Goal: Task Accomplishment & Management: Complete application form

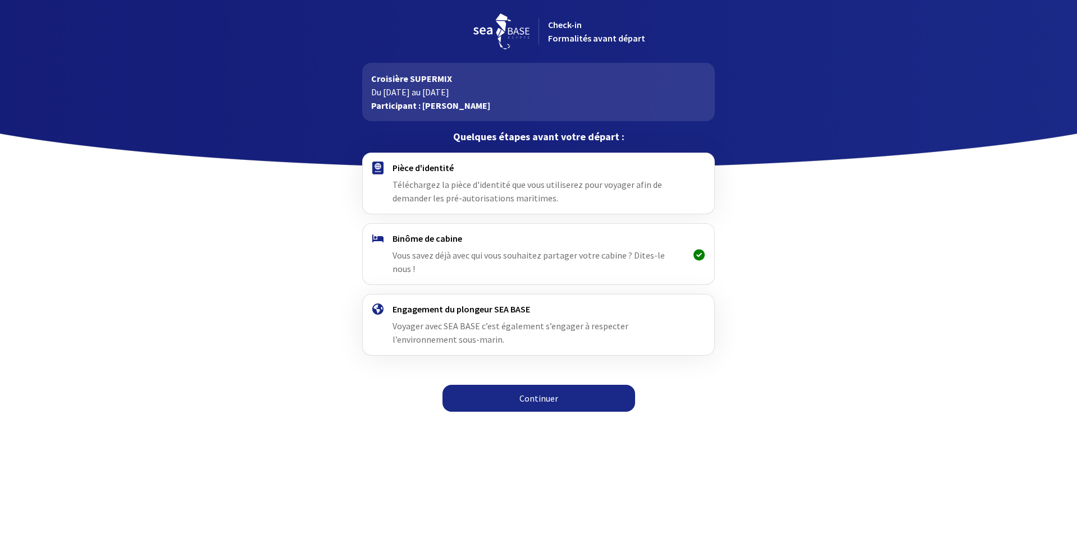
click at [543, 391] on link "Continuer" at bounding box center [538, 398] width 193 height 27
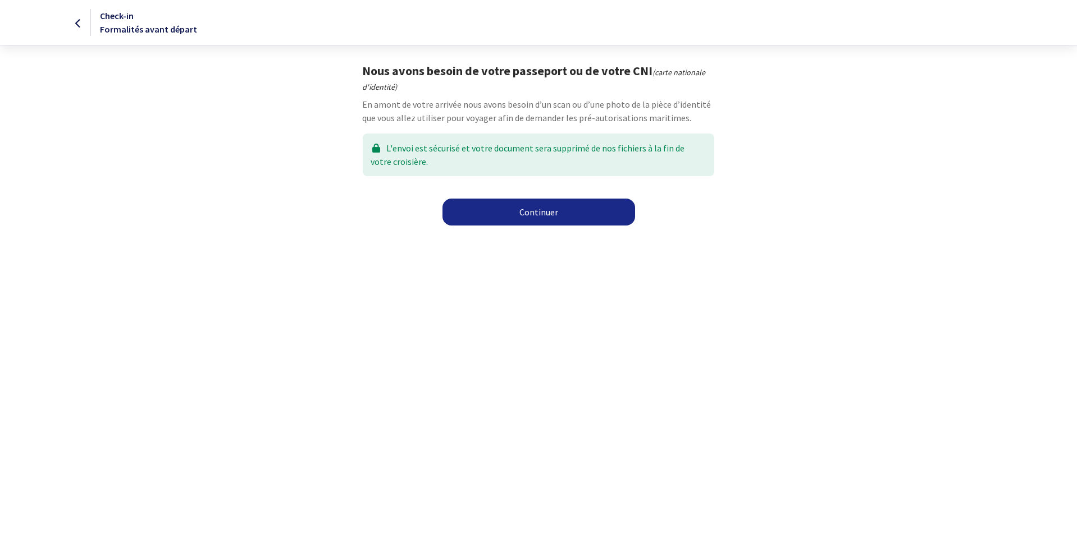
click at [584, 216] on link "Continuer" at bounding box center [538, 212] width 193 height 27
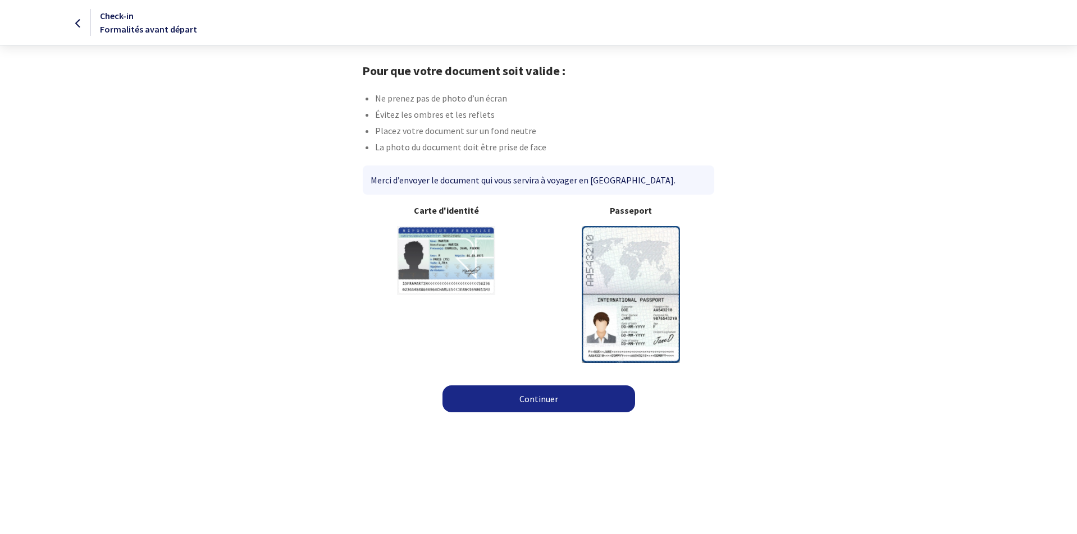
click at [554, 403] on link "Continuer" at bounding box center [538, 399] width 193 height 27
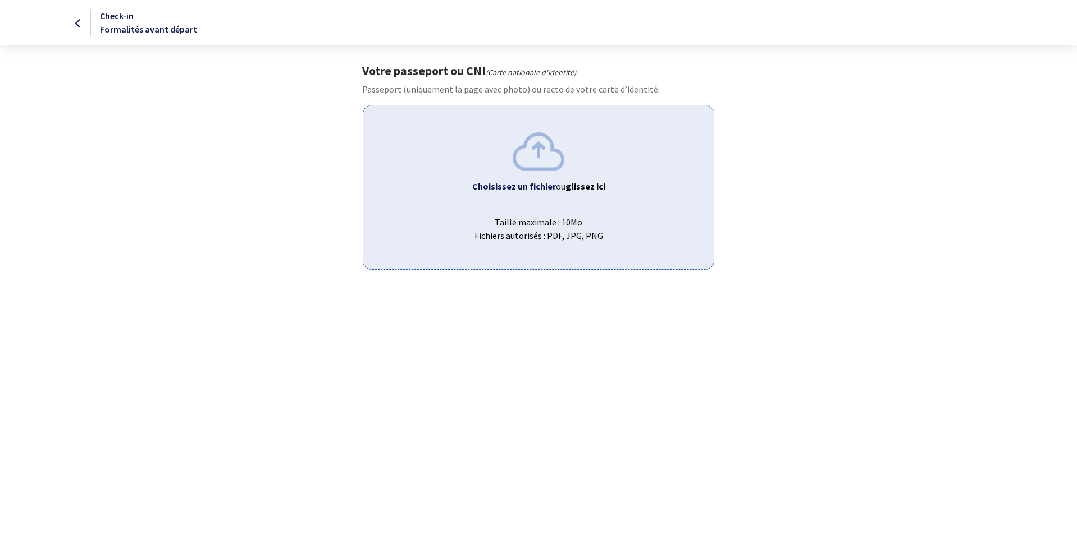
click at [571, 185] on b "glissez ici" at bounding box center [585, 186] width 40 height 11
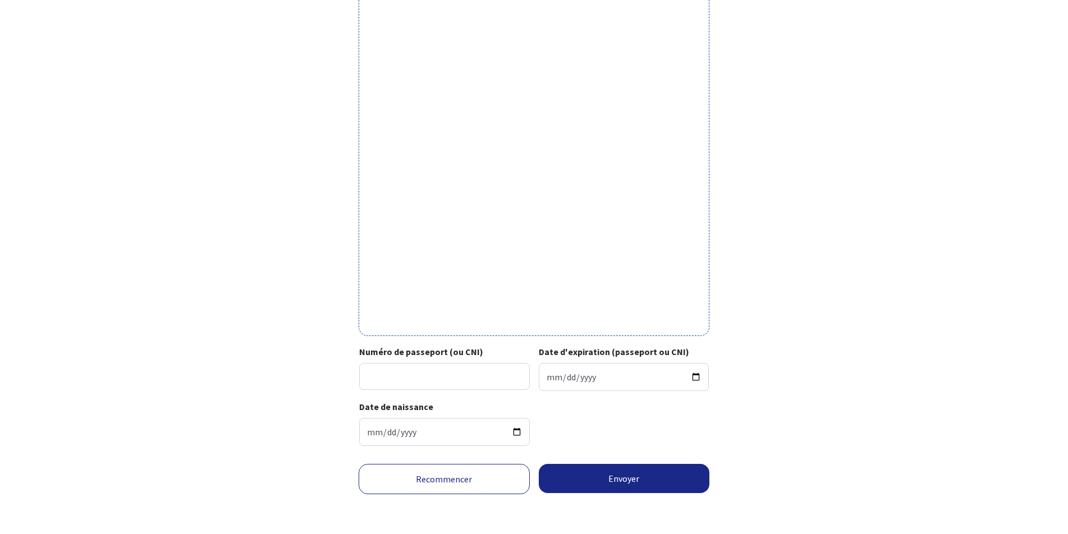
scroll to position [223, 0]
click at [440, 378] on input "Numéro de passeport (ou CNI)" at bounding box center [444, 376] width 171 height 27
click at [437, 382] on input "Numéro de passeport (ou CNI)" at bounding box center [444, 376] width 171 height 27
type input "17EF07163"
click at [566, 381] on input "Date d'expiration (passeport ou CNI)" at bounding box center [624, 377] width 171 height 28
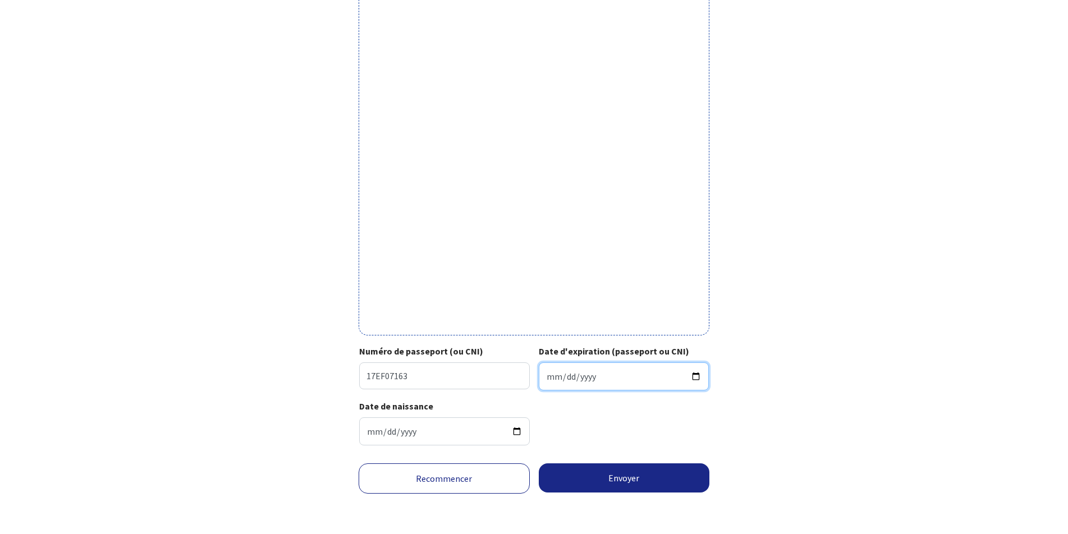
click at [546, 376] on input "Date d'expiration (passeport ou CNI)" at bounding box center [624, 377] width 171 height 28
click at [547, 376] on input "Date d'expiration (passeport ou CNI)" at bounding box center [624, 377] width 171 height 28
type input "2027-10-09"
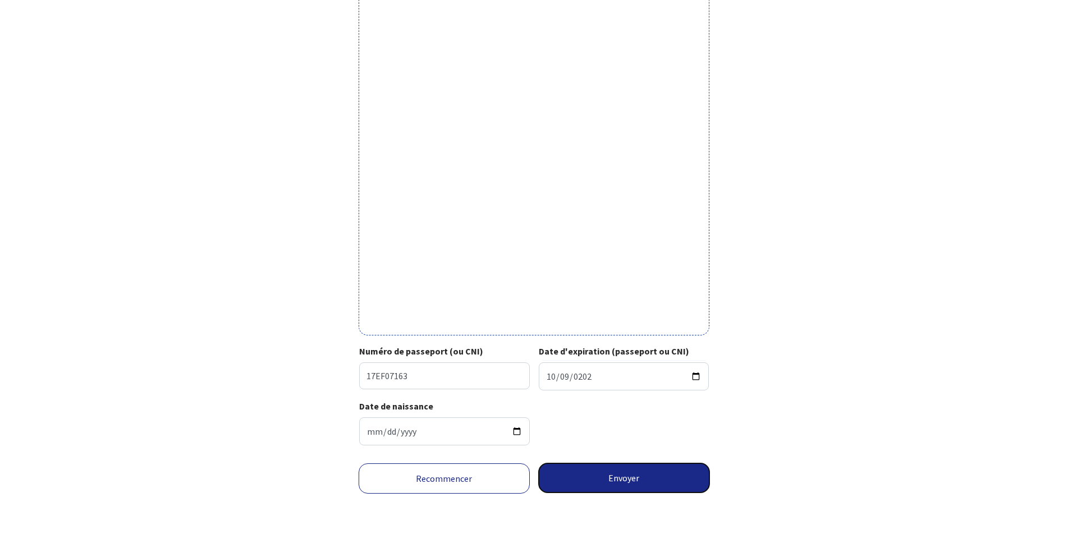
click at [670, 484] on button "Envoyer" at bounding box center [624, 478] width 171 height 29
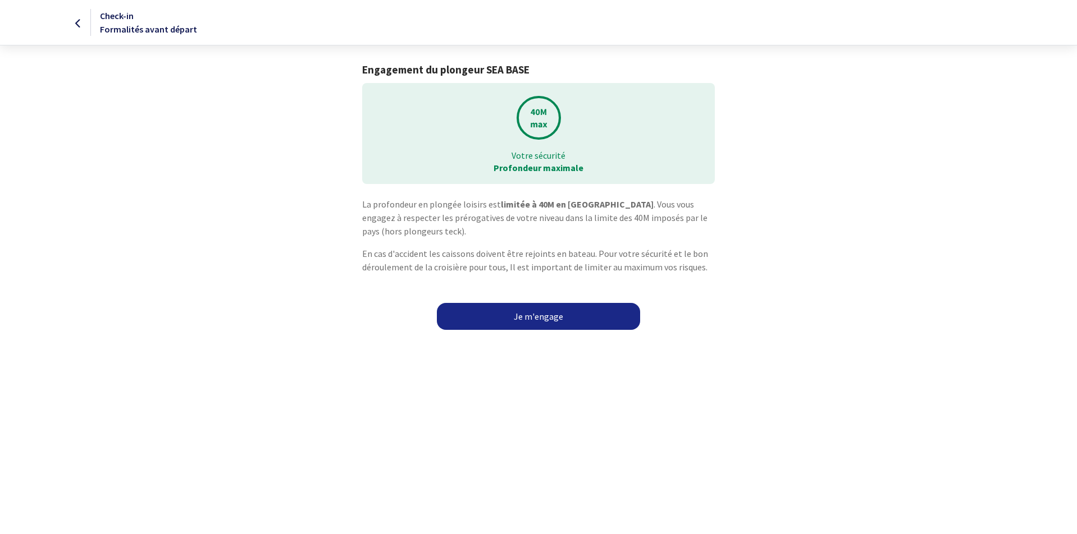
click at [599, 318] on link "Je m'engage" at bounding box center [538, 316] width 203 height 27
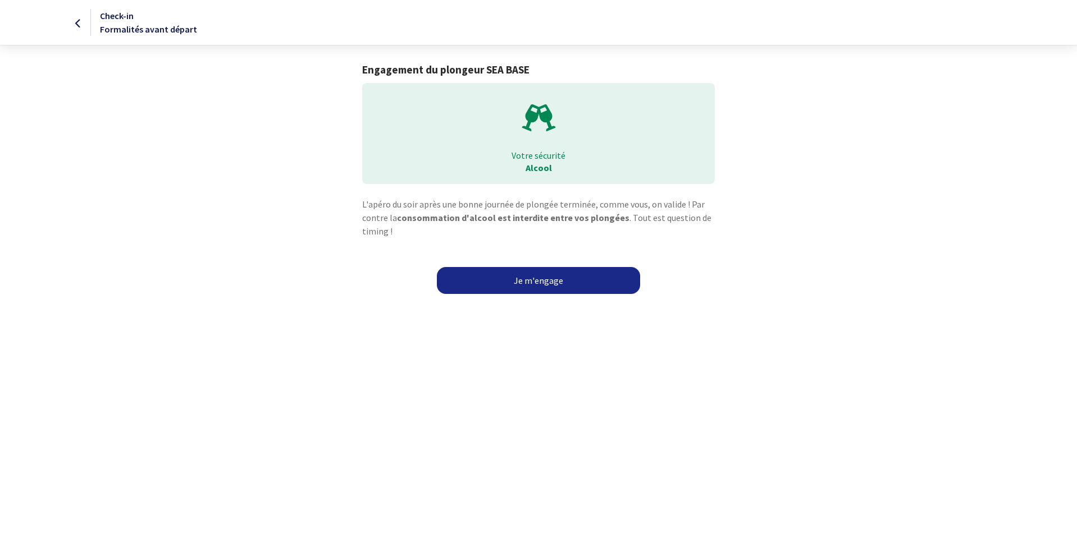
click at [600, 282] on link "Je m'engage" at bounding box center [538, 280] width 203 height 27
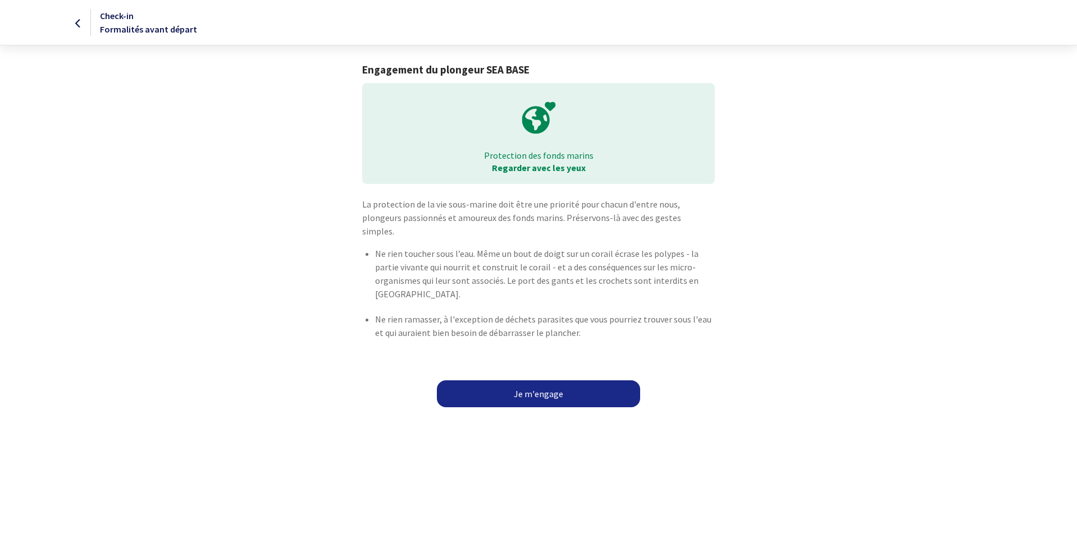
click at [598, 384] on link "Je m'engage" at bounding box center [538, 394] width 203 height 27
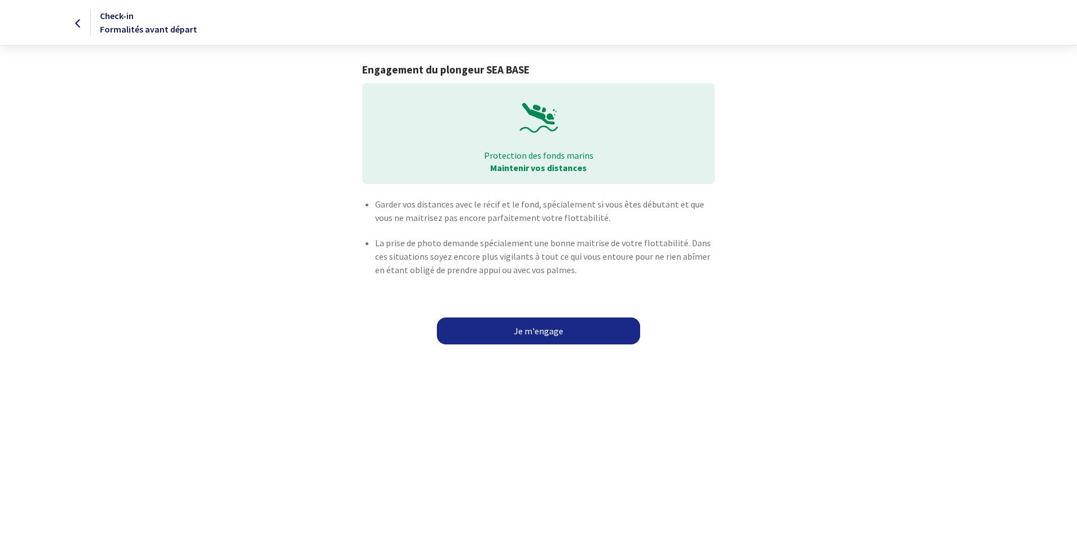
click at [587, 334] on link "Je m'engage" at bounding box center [538, 331] width 203 height 27
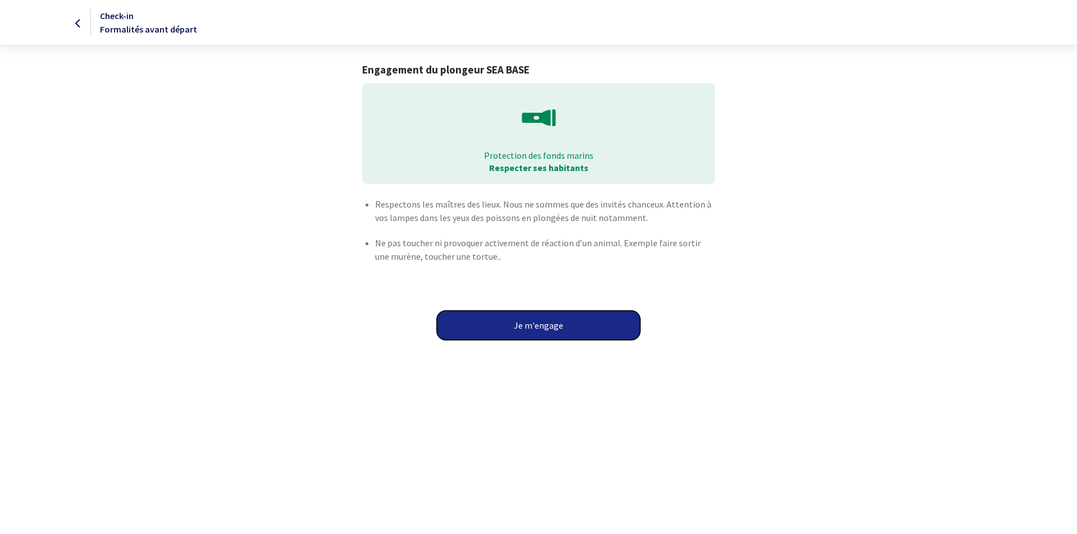
click at [592, 315] on button "Je m'engage" at bounding box center [538, 325] width 203 height 29
